Goal: Task Accomplishment & Management: Use online tool/utility

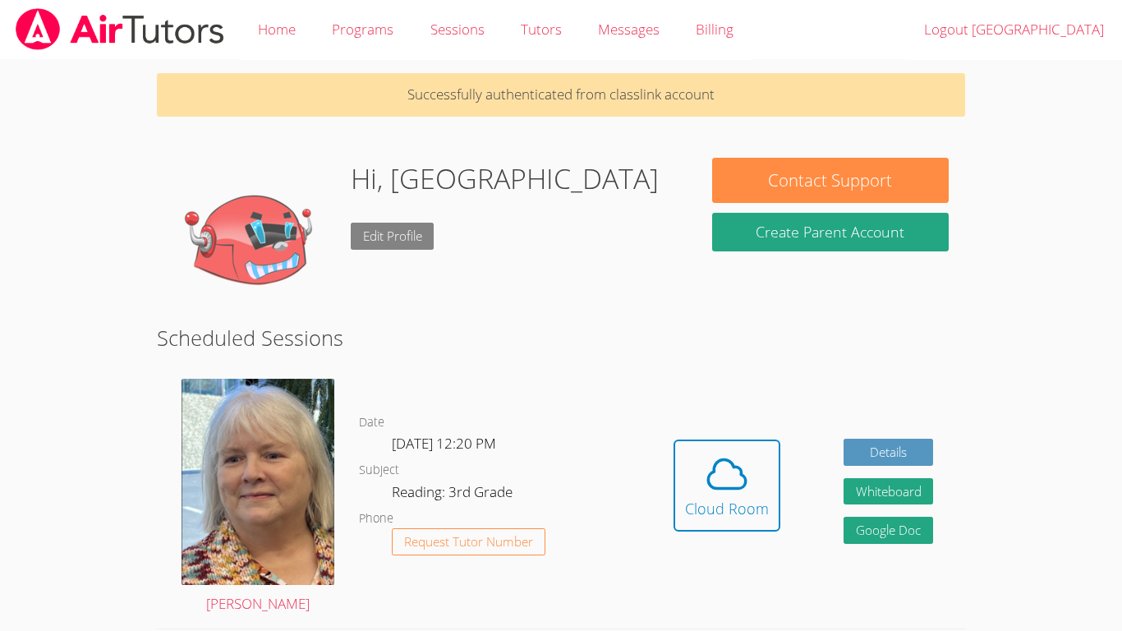
click at [368, 246] on link "Edit Profile" at bounding box center [393, 236] width 84 height 27
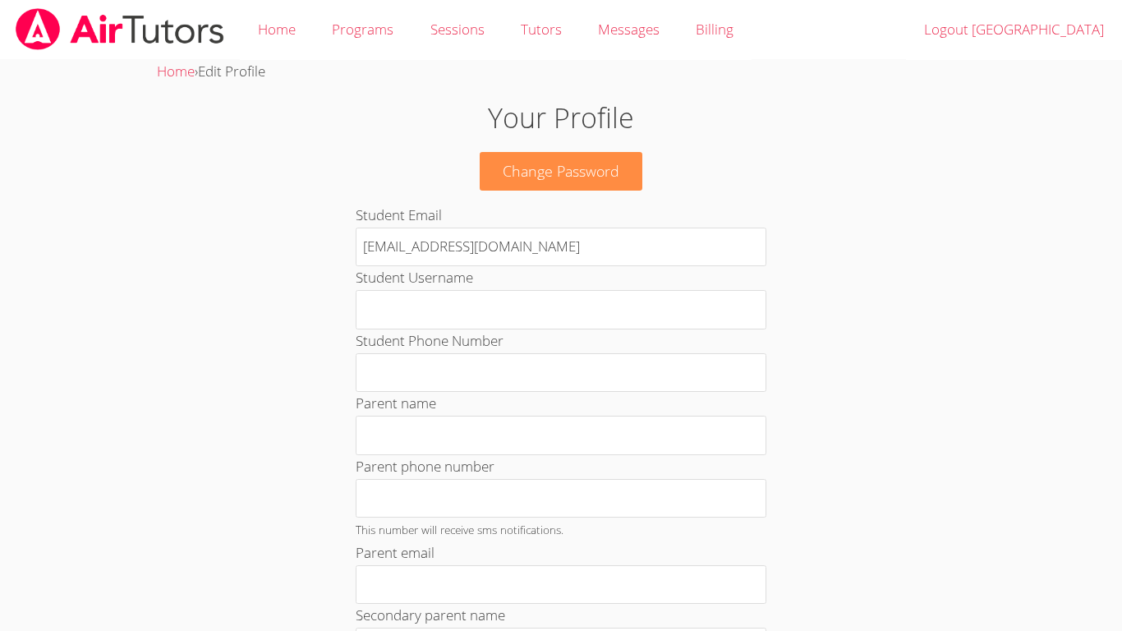
click at [93, 88] on body "Home Programs Sessions Tutors Messages Billing Logout [GEOGRAPHIC_DATA] Home › …" at bounding box center [561, 315] width 1122 height 631
click at [188, 71] on link "Home" at bounding box center [176, 71] width 38 height 19
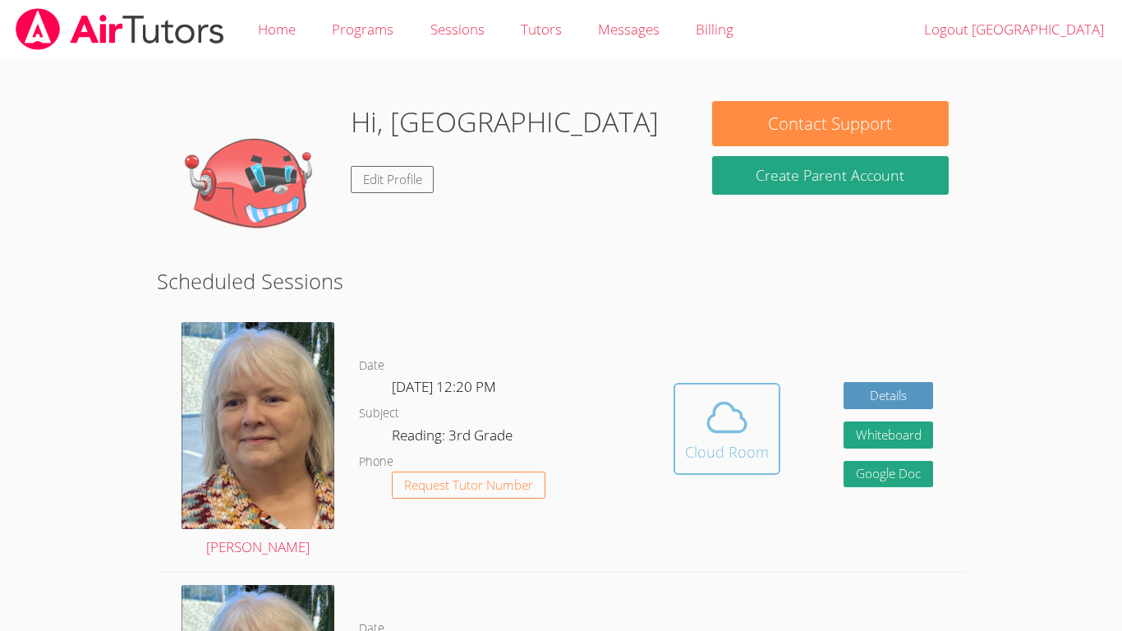
click at [695, 409] on span at bounding box center [727, 417] width 84 height 46
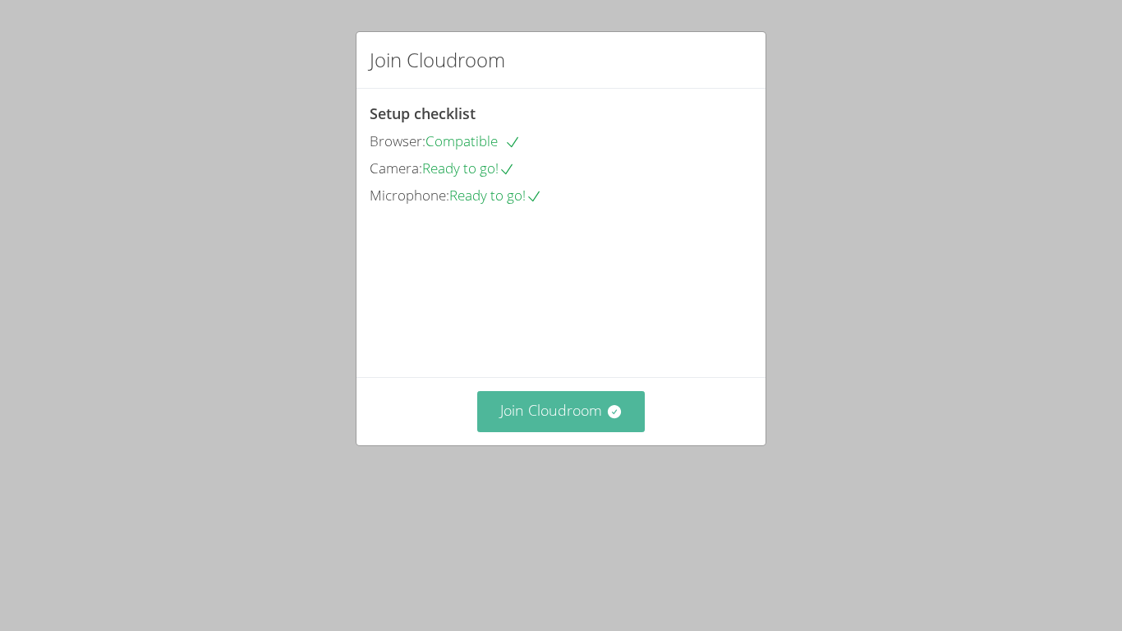
click at [569, 431] on button "Join Cloudroom" at bounding box center [561, 411] width 168 height 40
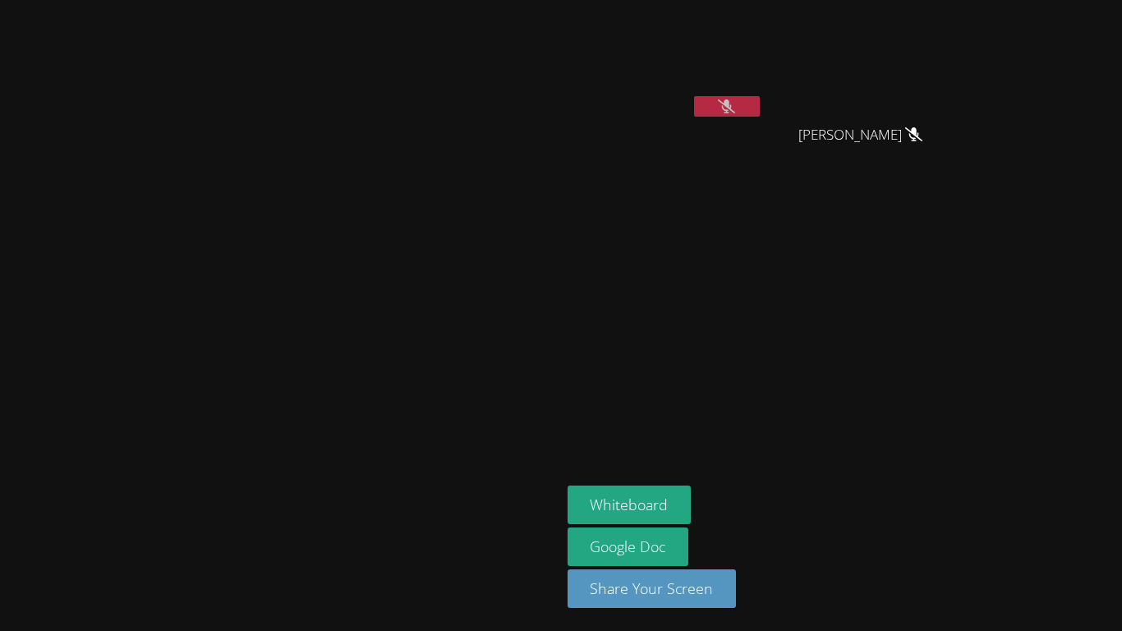
click at [735, 107] on icon at bounding box center [726, 106] width 17 height 14
click at [732, 107] on icon at bounding box center [727, 106] width 10 height 14
drag, startPoint x: 877, startPoint y: 107, endPoint x: 827, endPoint y: 80, distance: 56.6
click at [763, 80] on div "Dallas Robinson" at bounding box center [665, 65] width 195 height 117
click at [735, 108] on icon at bounding box center [726, 106] width 17 height 14
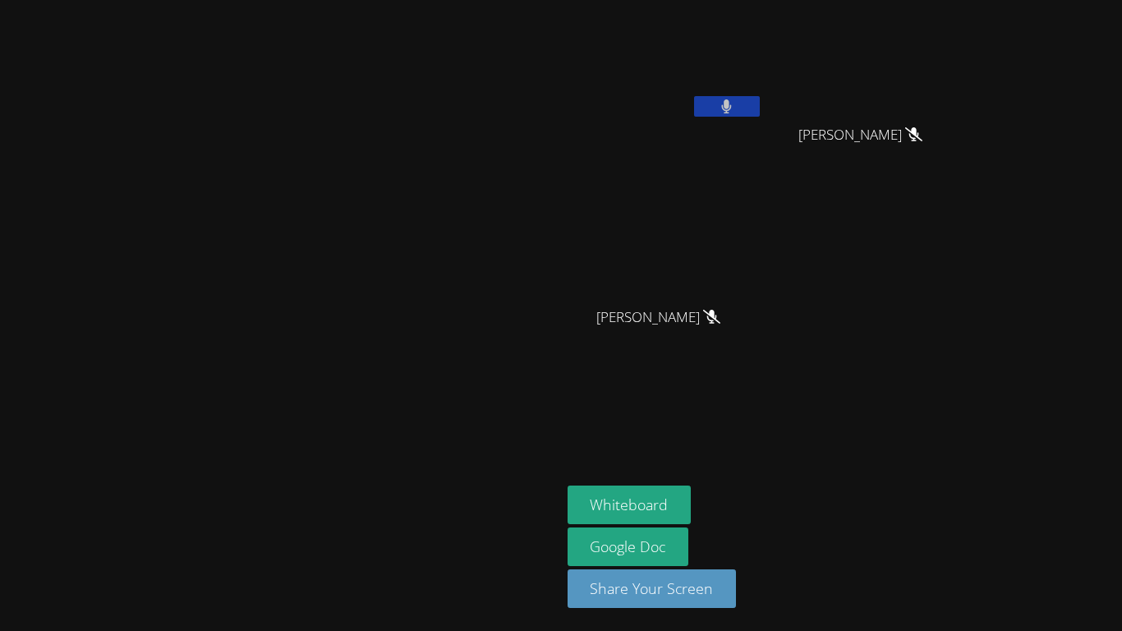
click at [732, 108] on icon at bounding box center [726, 106] width 11 height 14
click at [735, 108] on icon at bounding box center [726, 106] width 17 height 14
click at [692, 505] on button "Whiteboard" at bounding box center [630, 504] width 124 height 39
click at [760, 104] on button at bounding box center [727, 106] width 66 height 21
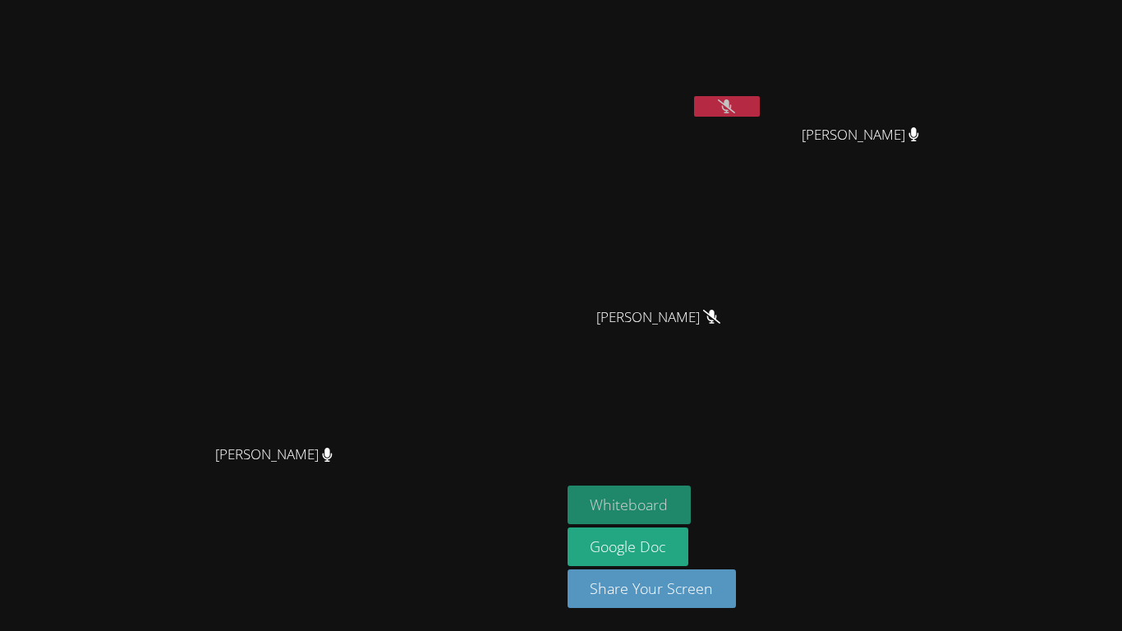
click at [692, 500] on button "Whiteboard" at bounding box center [630, 504] width 124 height 39
click at [760, 114] on button at bounding box center [727, 106] width 66 height 21
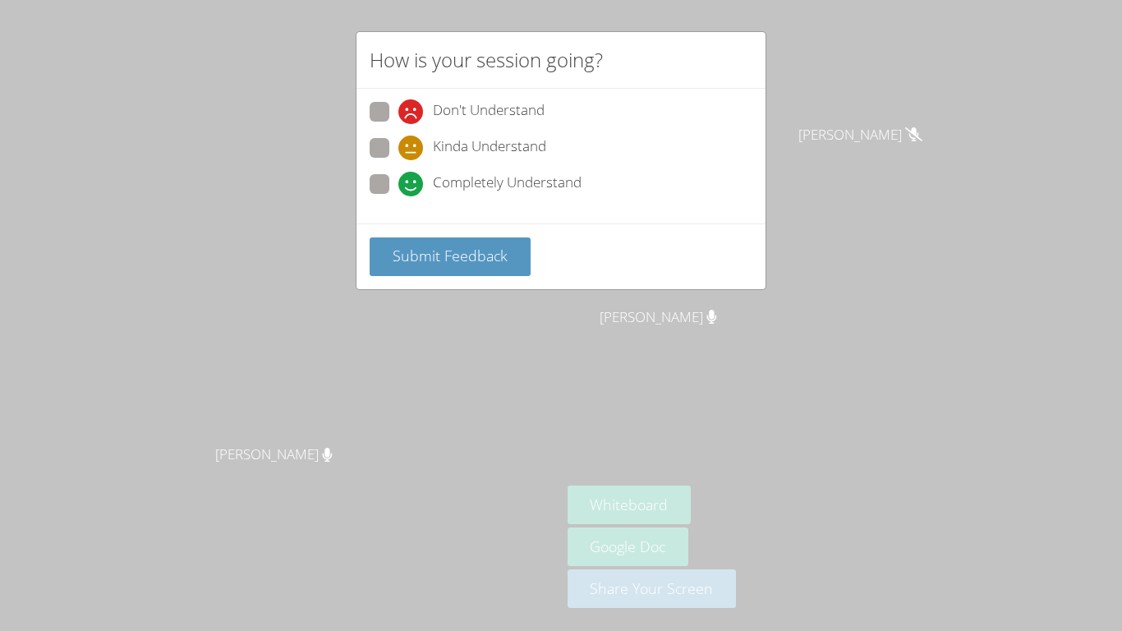
click at [182, 314] on div "How is your session going? Don't Understand Kinda Understand Completely Underst…" at bounding box center [561, 315] width 1122 height 631
click at [416, 188] on icon at bounding box center [410, 184] width 25 height 25
click at [412, 188] on input "Completely Understand" at bounding box center [405, 181] width 14 height 14
radio input "true"
click at [479, 265] on span "Submit Feedback" at bounding box center [450, 256] width 115 height 20
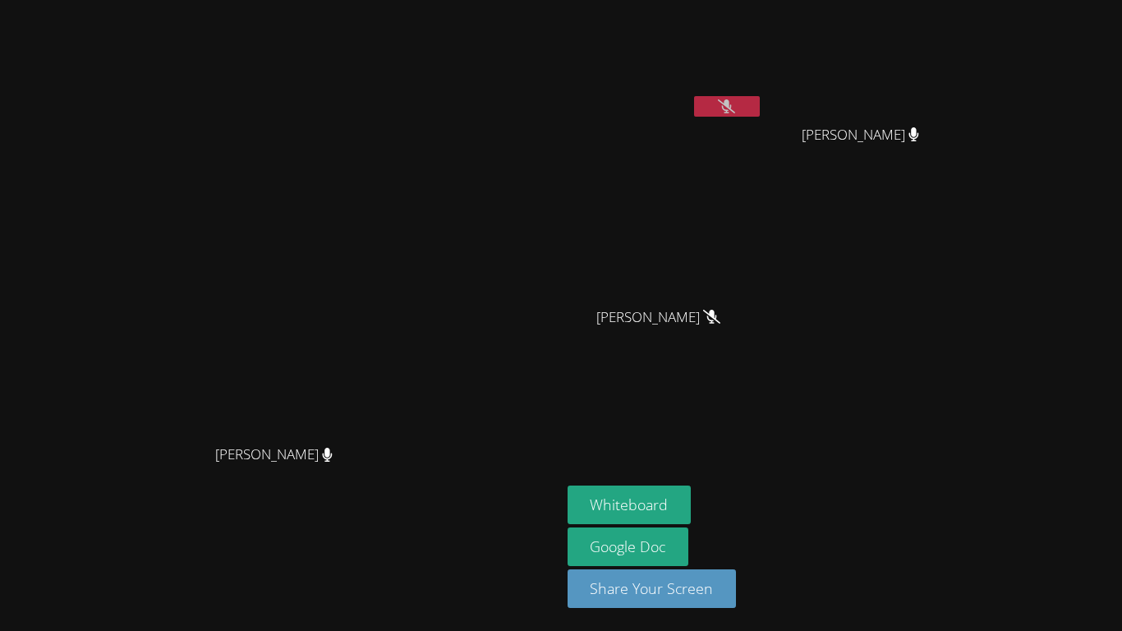
click at [735, 110] on icon at bounding box center [726, 106] width 17 height 14
